Goal: Task Accomplishment & Management: Use online tool/utility

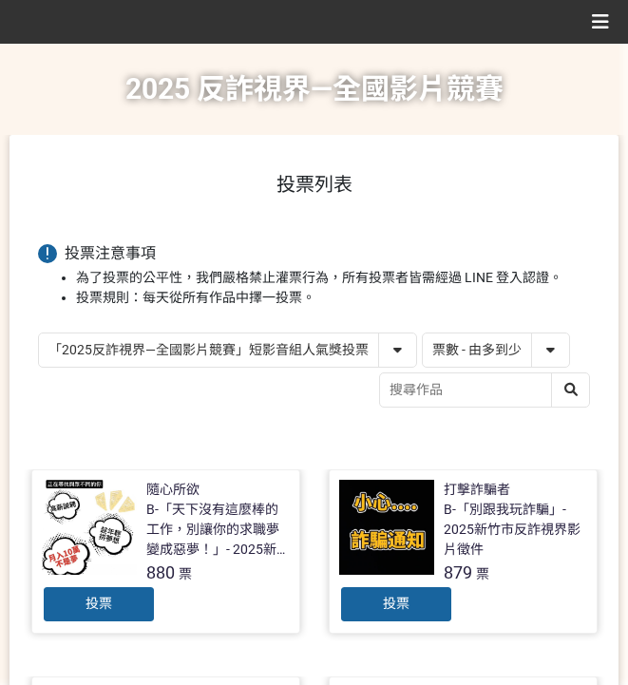
select select "vote"
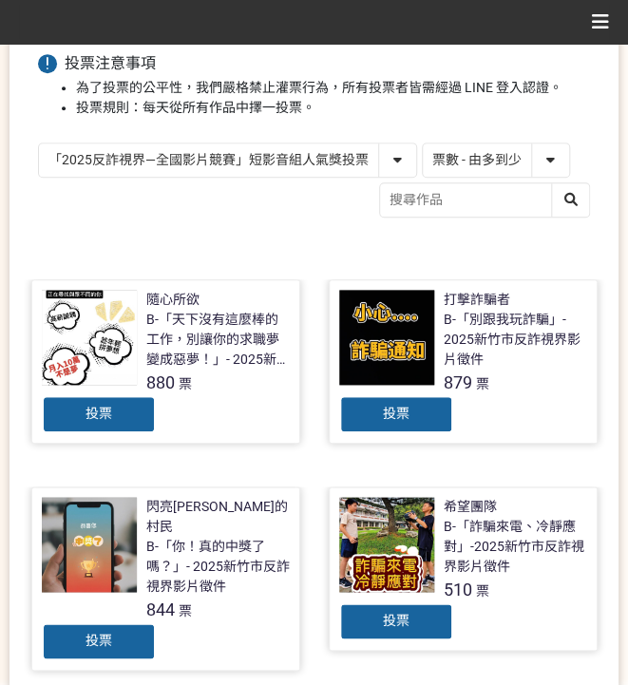
scroll to position [570, 0]
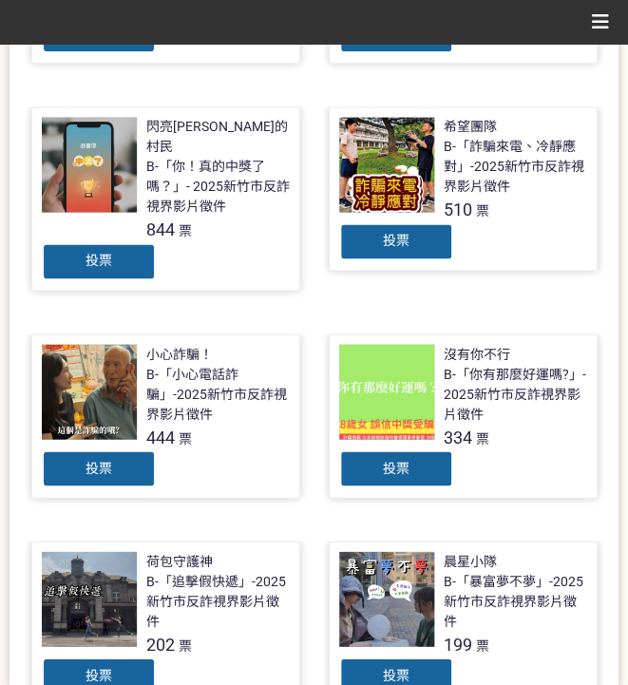
click at [101, 253] on span "投票" at bounding box center [98, 260] width 27 height 15
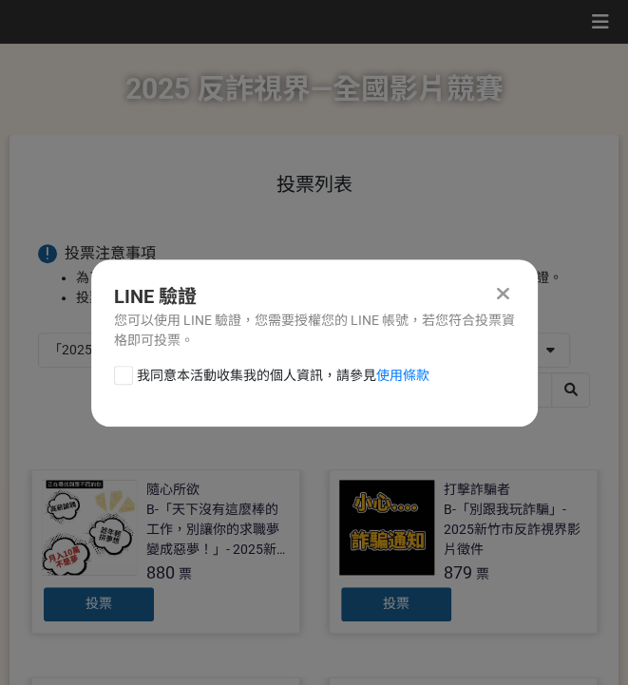
scroll to position [0, 0]
click at [260, 375] on span "我同意本活動收集我的個人資訊，請參見 使用條款" at bounding box center [283, 376] width 292 height 20
click at [127, 375] on input "我同意本活動收集我的個人資訊，請參見 使用條款" at bounding box center [121, 374] width 12 height 12
checkbox input "false"
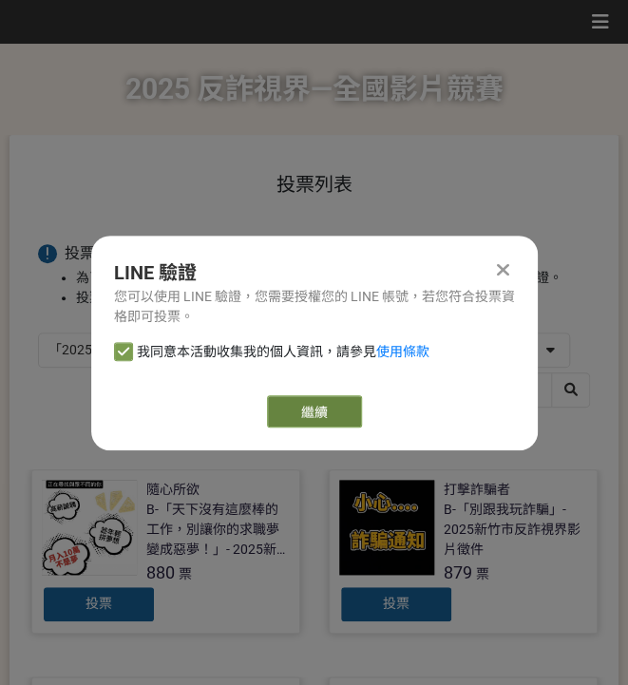
click at [332, 406] on link "繼續" at bounding box center [314, 411] width 95 height 32
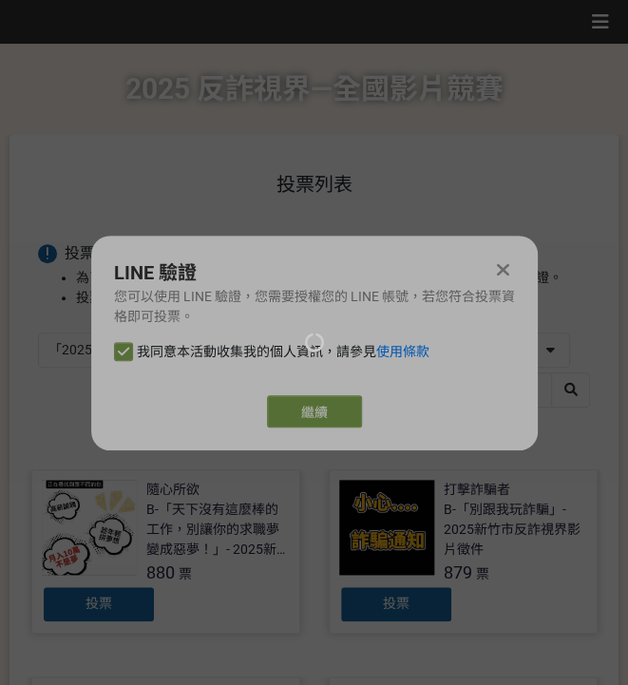
click at [323, 403] on div at bounding box center [314, 342] width 628 height 685
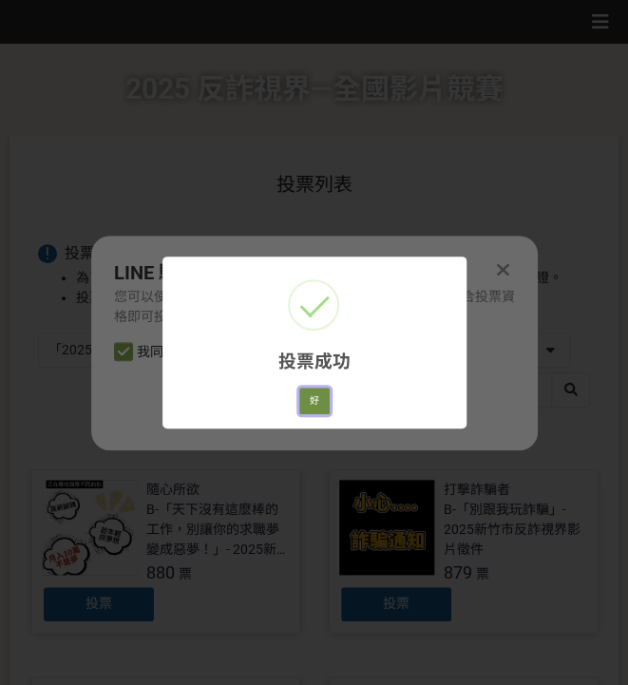
click at [317, 404] on button "好" at bounding box center [314, 400] width 30 height 27
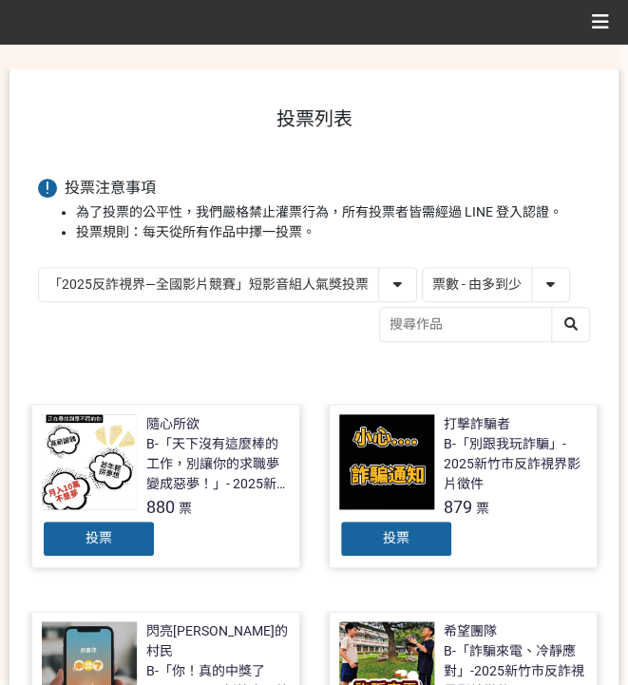
scroll to position [47, 0]
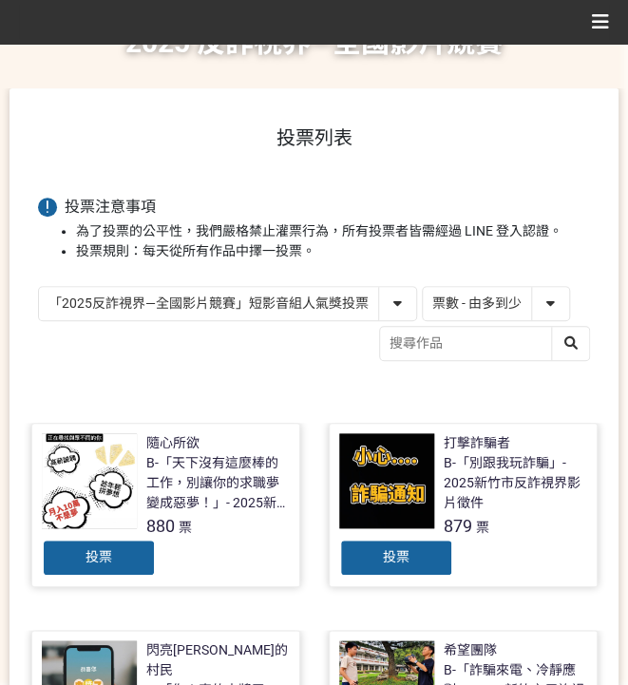
click at [285, 287] on select "「2025反詐視界—全國影片競賽」短影音組人氣獎投票 「2025反詐視界—全國影片競賽」短片組人氣獎投票" at bounding box center [227, 303] width 377 height 33
select select "13146"
click at [39, 287] on select "「2025反詐視界—全國影片競賽」短影音組人氣獎投票 「2025反詐視界—全國影片競賽」短片組人氣獎投票" at bounding box center [227, 303] width 377 height 33
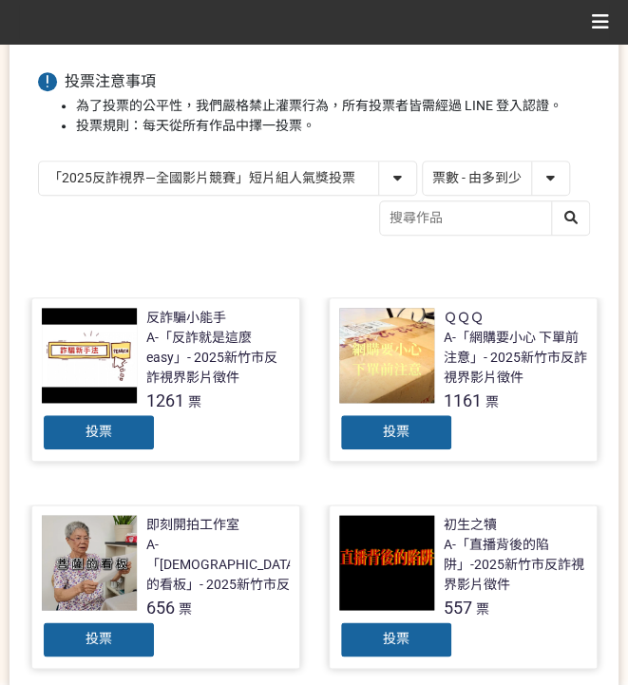
scroll to position [190, 0]
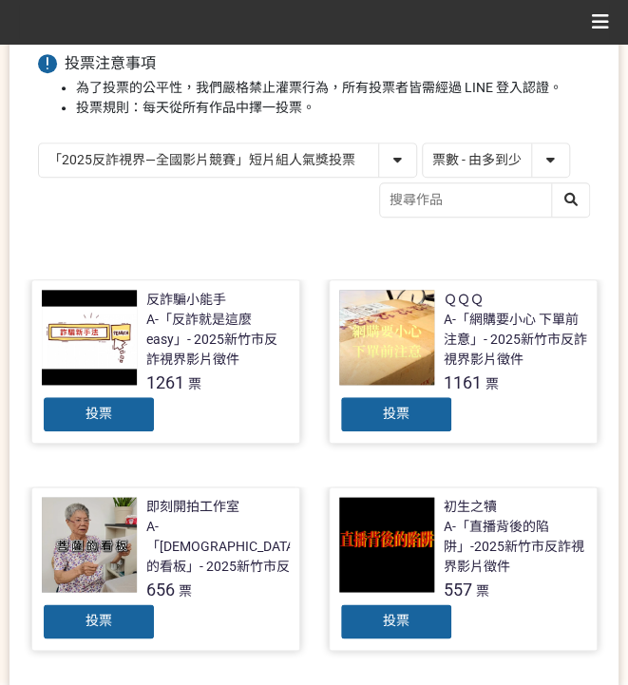
click at [423, 405] on div "投票" at bounding box center [396, 414] width 114 height 38
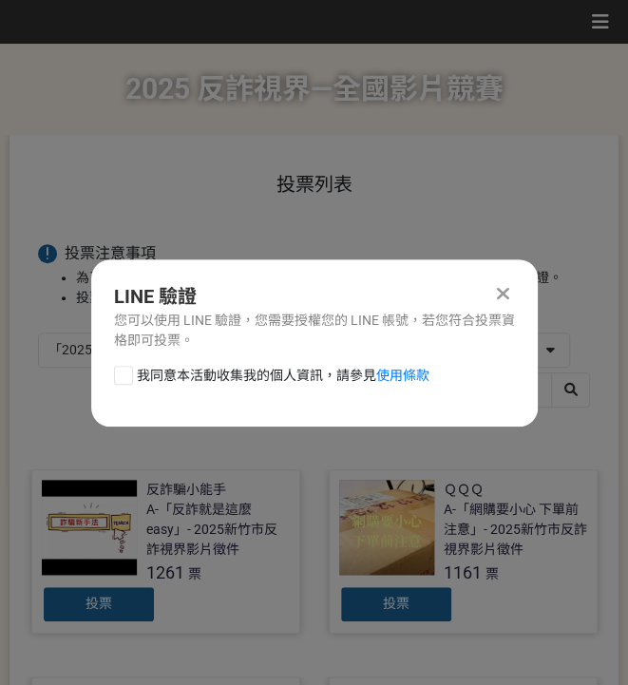
scroll to position [0, 0]
click at [199, 371] on span "我同意本活動收集我的個人資訊，請參見 使用條款" at bounding box center [283, 376] width 292 height 20
click at [127, 371] on input "我同意本活動收集我的個人資訊，請參見 使用條款" at bounding box center [121, 374] width 12 height 12
checkbox input "false"
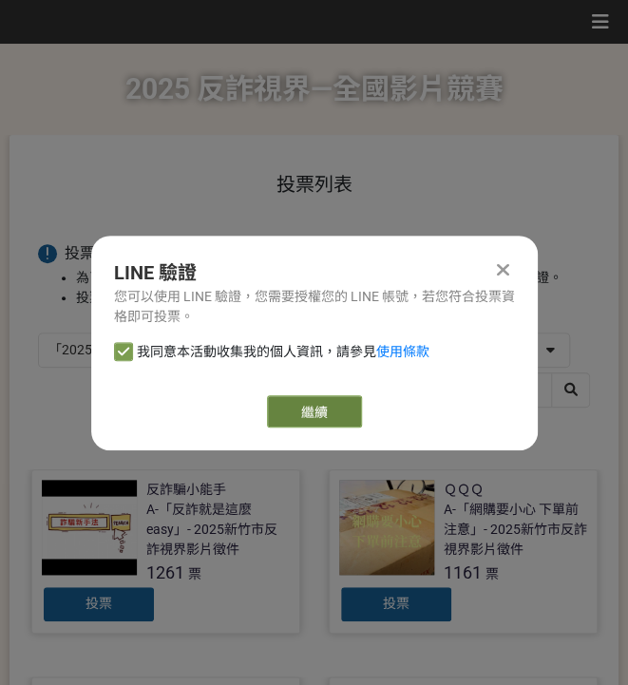
click at [289, 405] on link "繼續" at bounding box center [314, 411] width 95 height 32
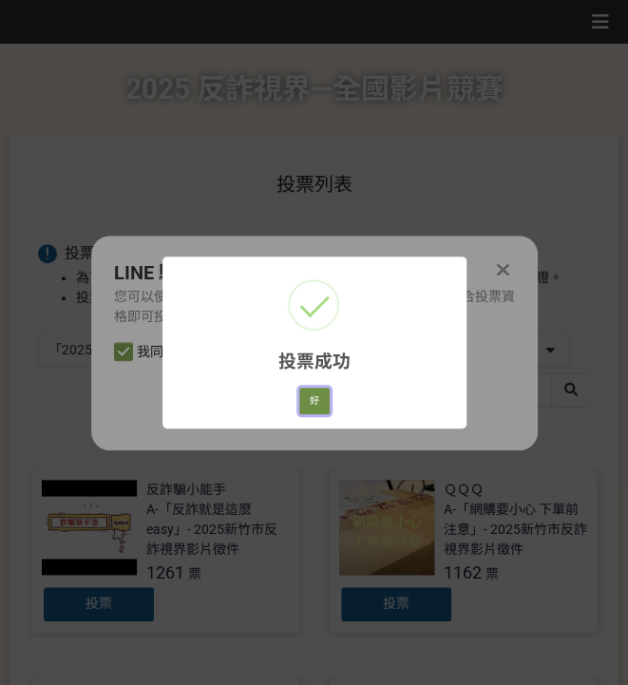
click at [321, 399] on button "好" at bounding box center [314, 400] width 30 height 27
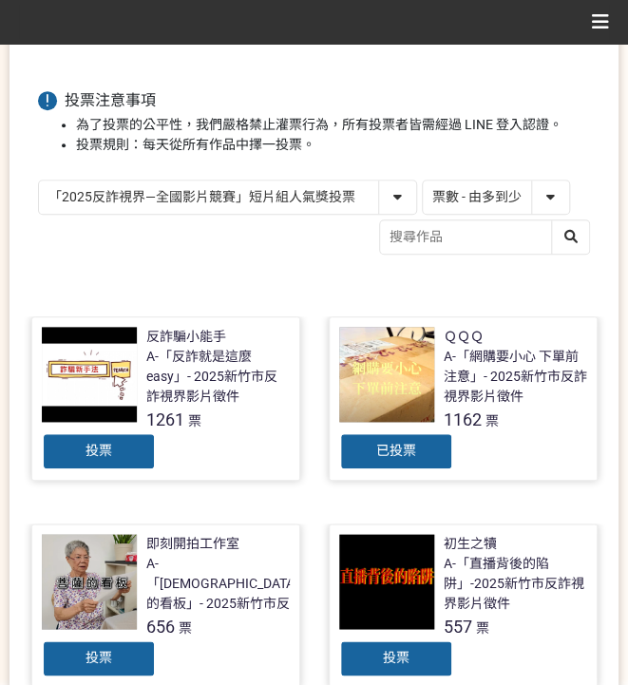
scroll to position [172, 0]
